Goal: Task Accomplishment & Management: Manage account settings

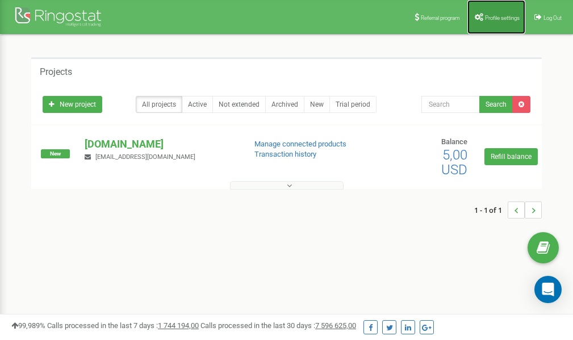
click at [496, 16] on span "Profile settings" at bounding box center [502, 18] width 35 height 6
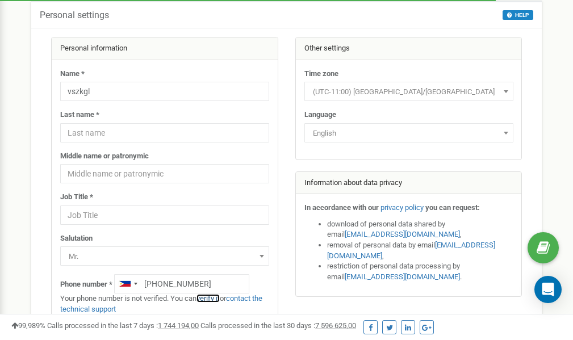
click at [215, 298] on link "verify it" at bounding box center [207, 298] width 23 height 9
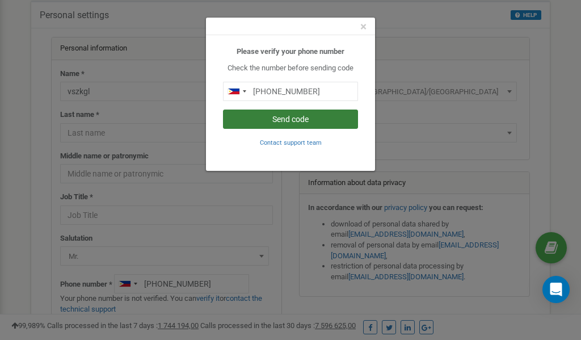
click at [291, 119] on button "Send code" at bounding box center [290, 119] width 135 height 19
